Goal: Check status

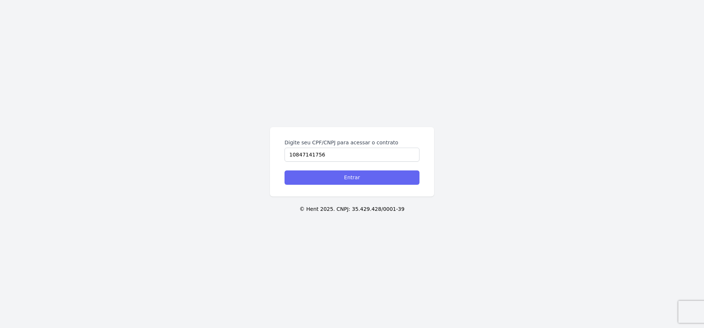
type input "10847141756"
click at [362, 177] on input "Entrar" at bounding box center [352, 177] width 135 height 14
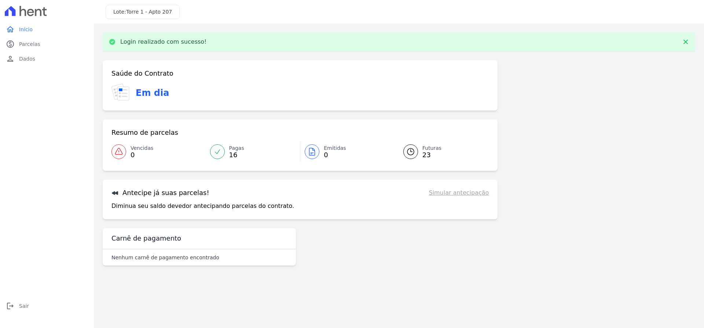
click at [424, 153] on span "23" at bounding box center [432, 155] width 19 height 6
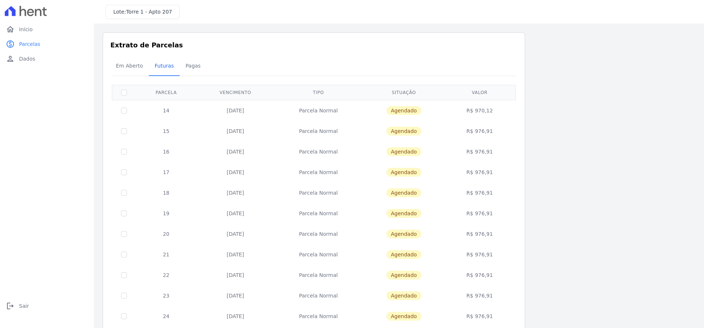
drag, startPoint x: 225, startPoint y: 111, endPoint x: 488, endPoint y: 108, distance: 262.3
click at [488, 108] on tr "14 20/09/2025 Parcela Normal Agendado R$ 970,12" at bounding box center [314, 110] width 404 height 21
